Goal: Browse casually: Explore the website without a specific task or goal

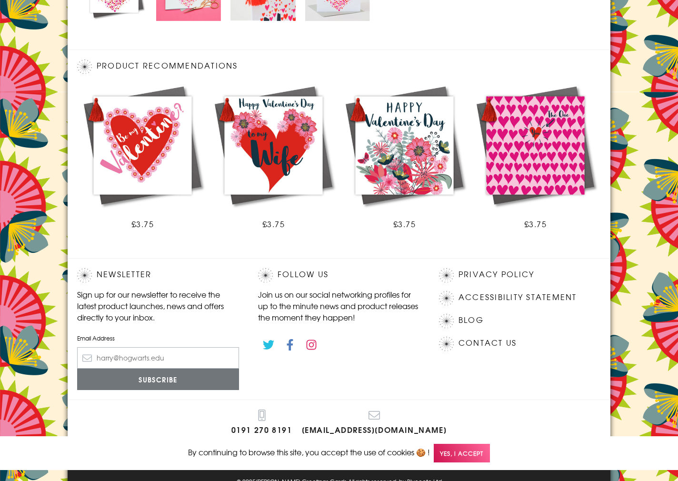
scroll to position [502, 0]
